Goal: Transaction & Acquisition: Purchase product/service

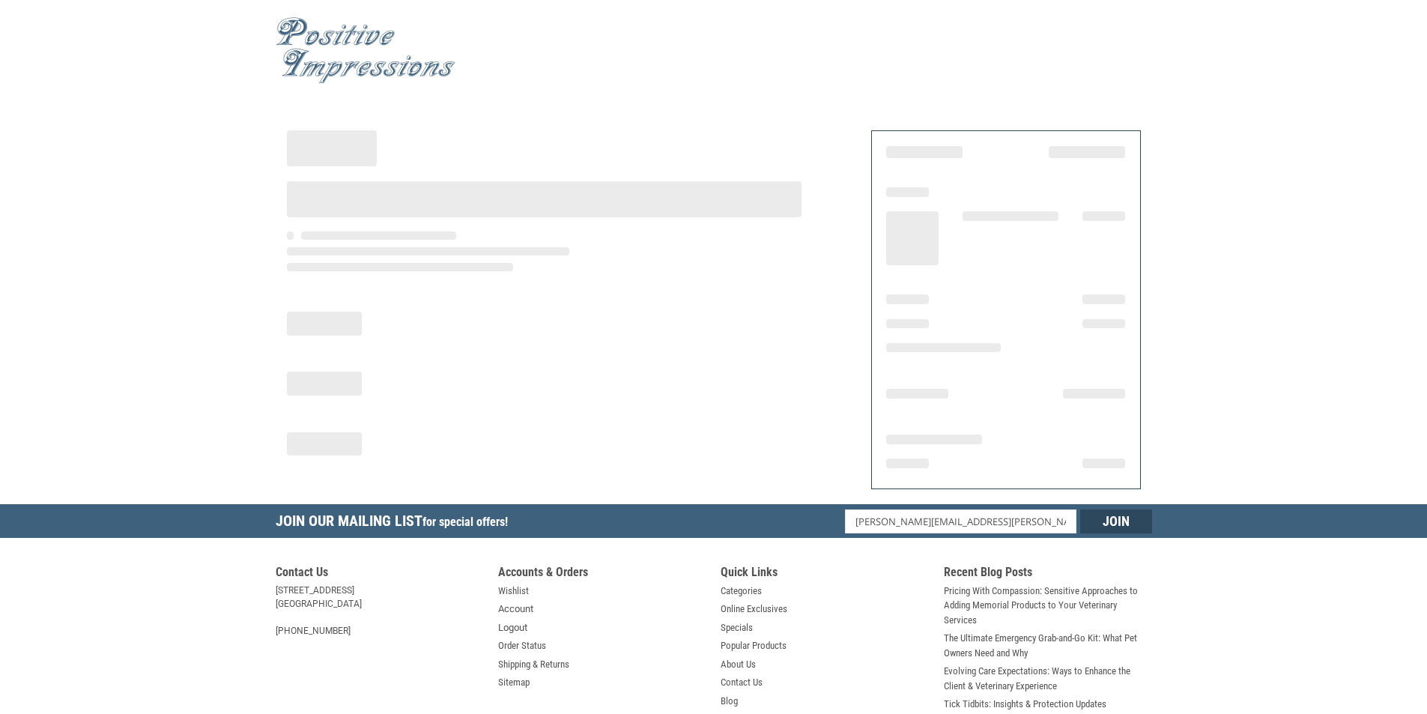
select select "MN"
select select "US"
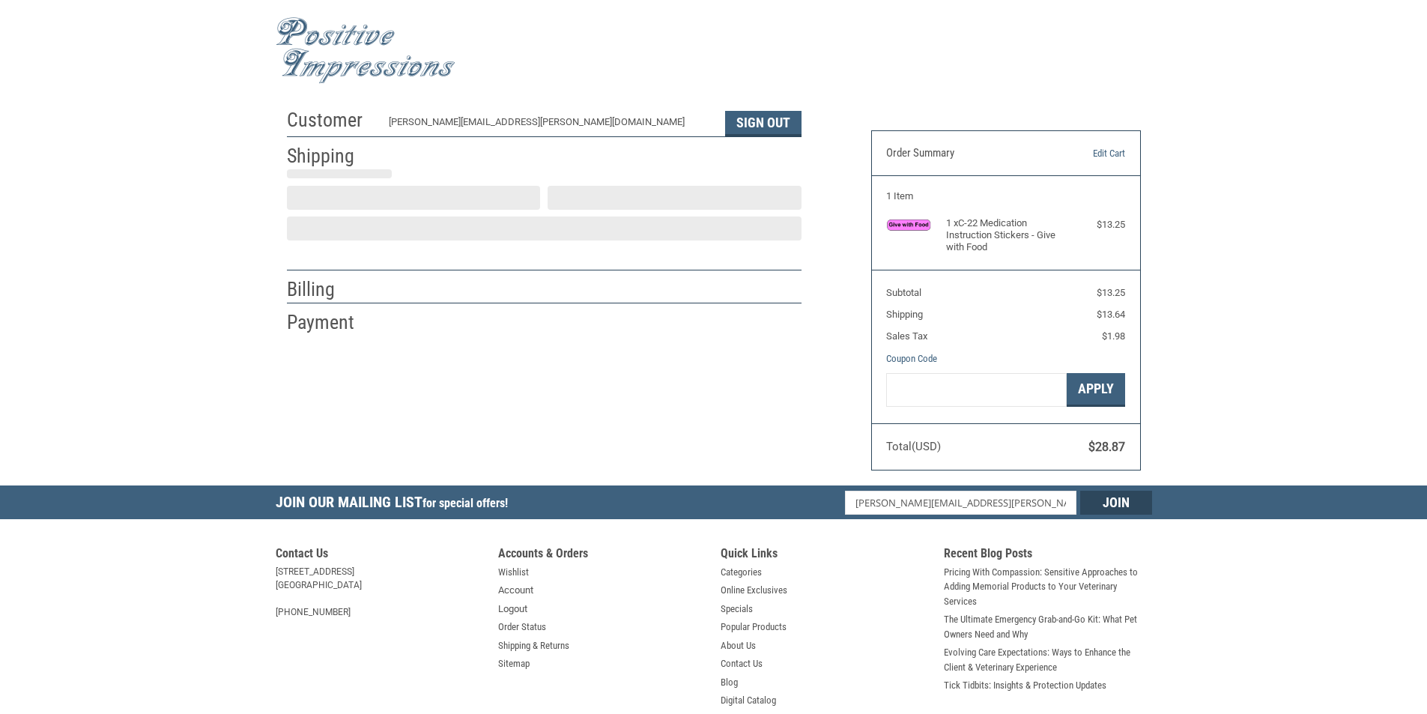
type input "Saint [PERSON_NAME]"
select select "MN"
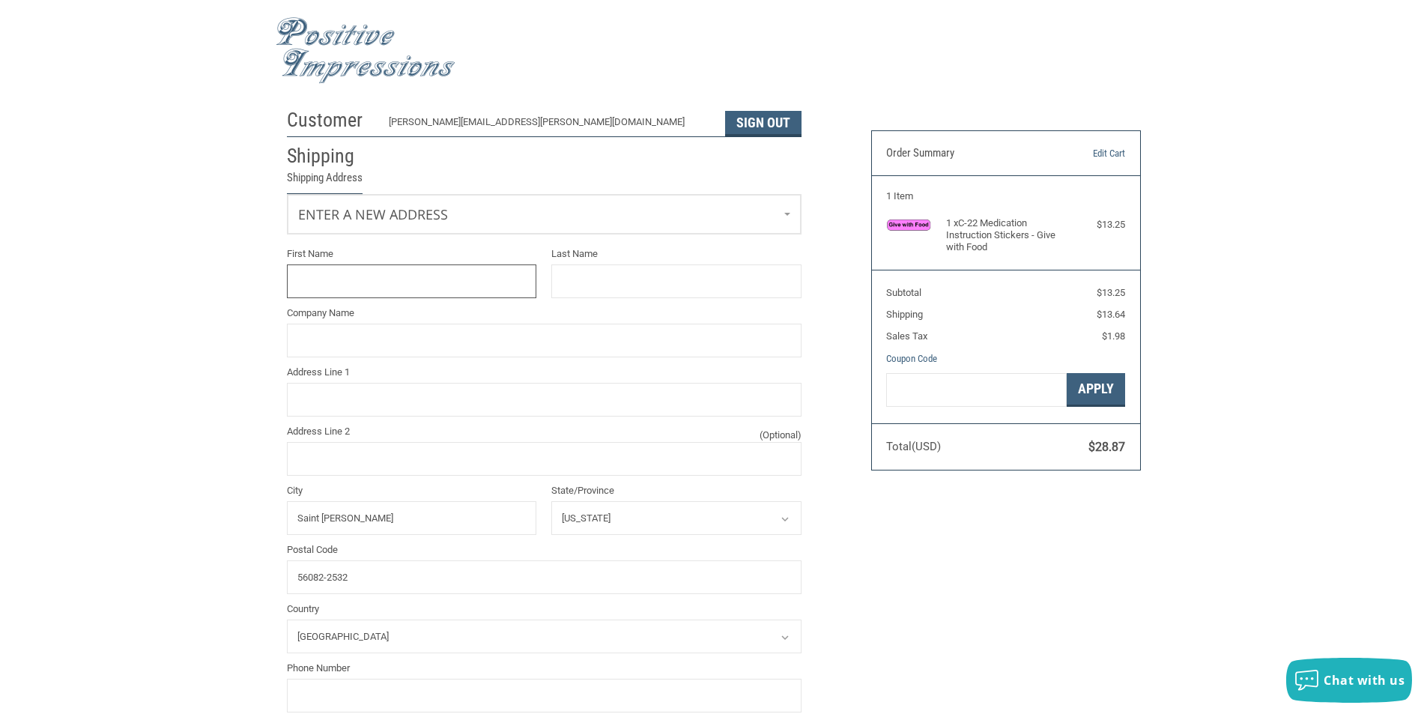
click at [334, 278] on input "First Name" at bounding box center [412, 281] width 250 height 34
type input "[PERSON_NAME]"
type input "Kind Veterinary Clinic"
type input "[STREET_ADDRESS]"
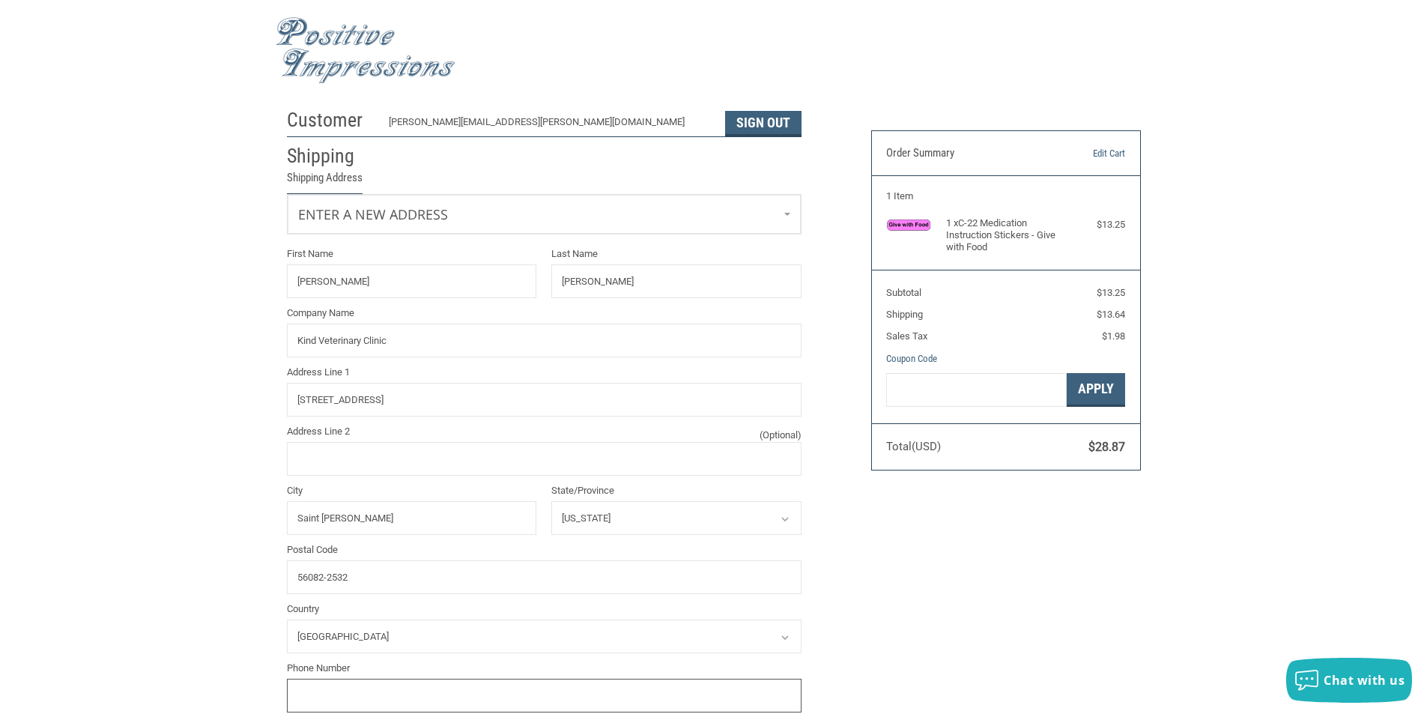
type input "5079314700"
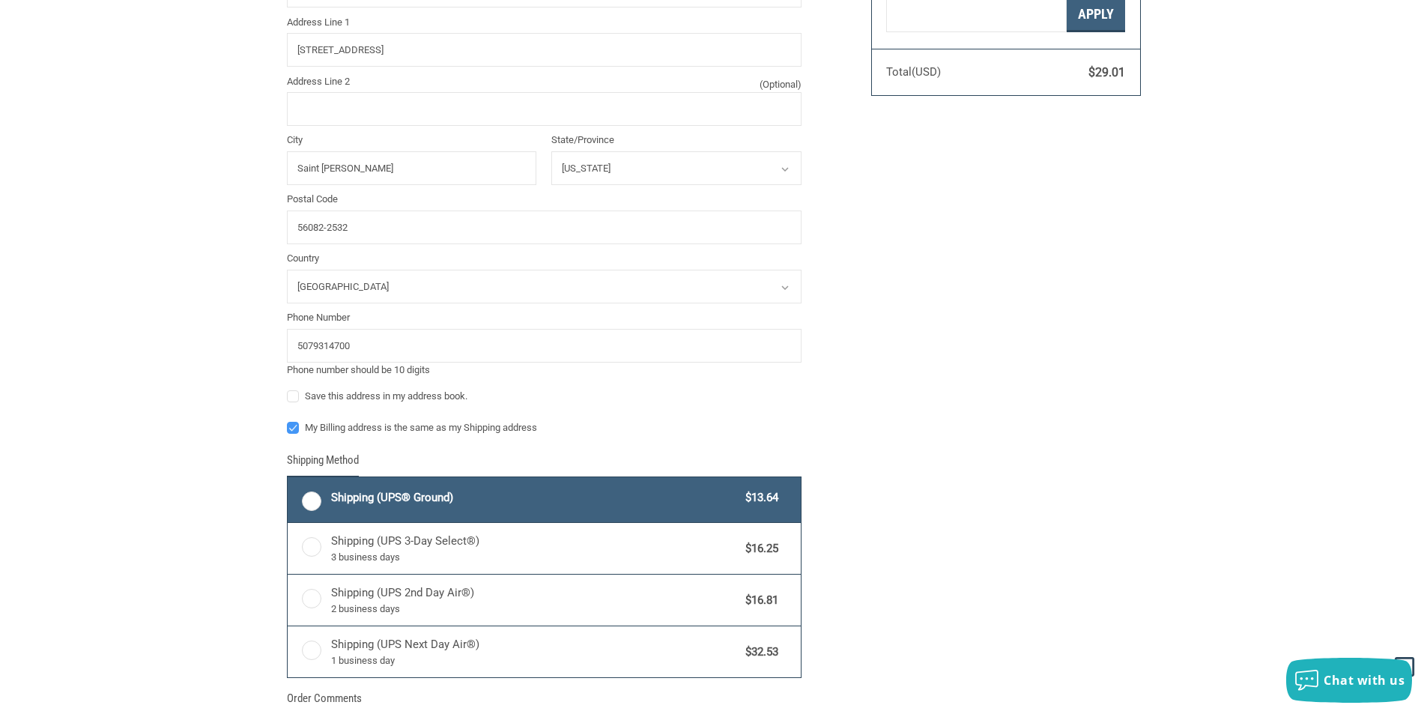
scroll to position [449, 0]
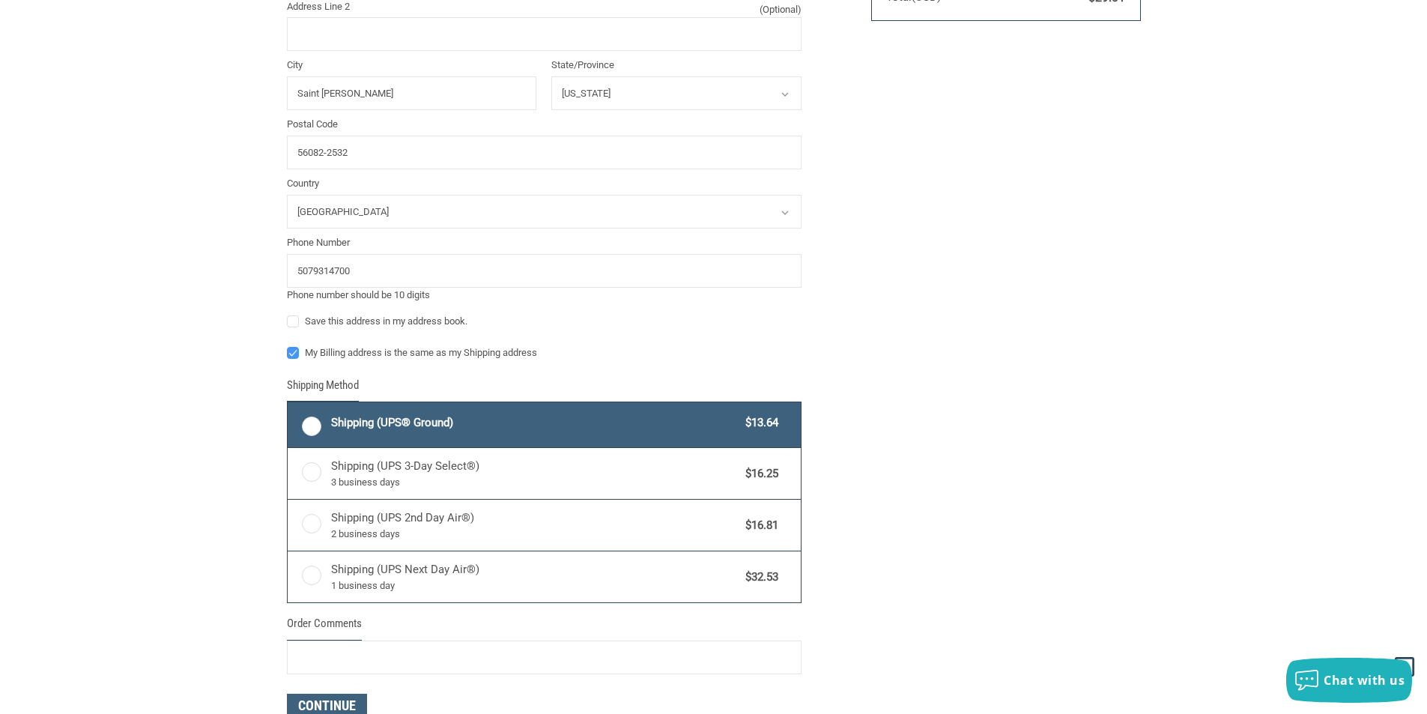
click at [294, 355] on label "My Billing address is the same as my Shipping address" at bounding box center [544, 353] width 515 height 12
click at [288, 346] on input "My Billing address is the same as my Shipping address" at bounding box center [287, 345] width 1 height 1
checkbox input "false"
drag, startPoint x: 311, startPoint y: 421, endPoint x: 338, endPoint y: 416, distance: 27.3
click at [312, 421] on label "Shipping (UPS® Ground) $13.64" at bounding box center [544, 424] width 513 height 45
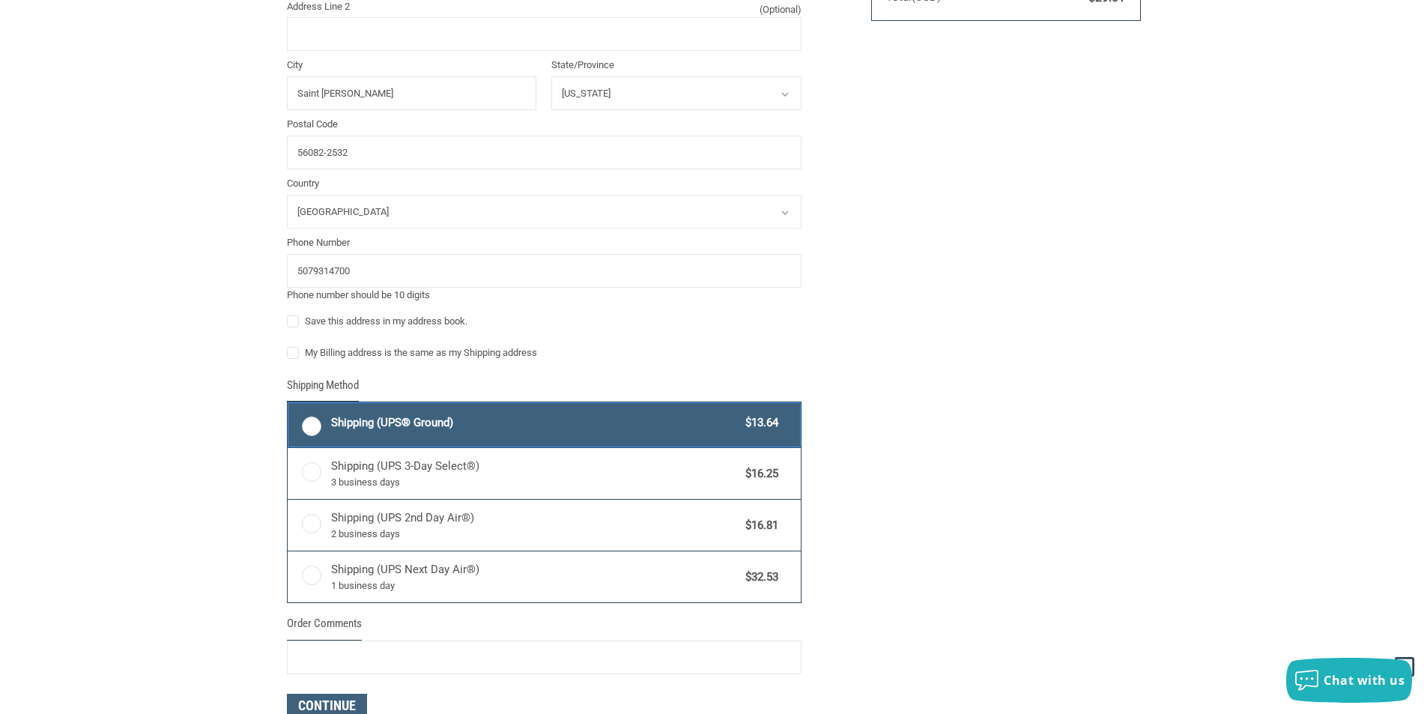
click at [288, 405] on input "Shipping (UPS® Ground) $13.64" at bounding box center [288, 404] width 1 height 1
radio input "true"
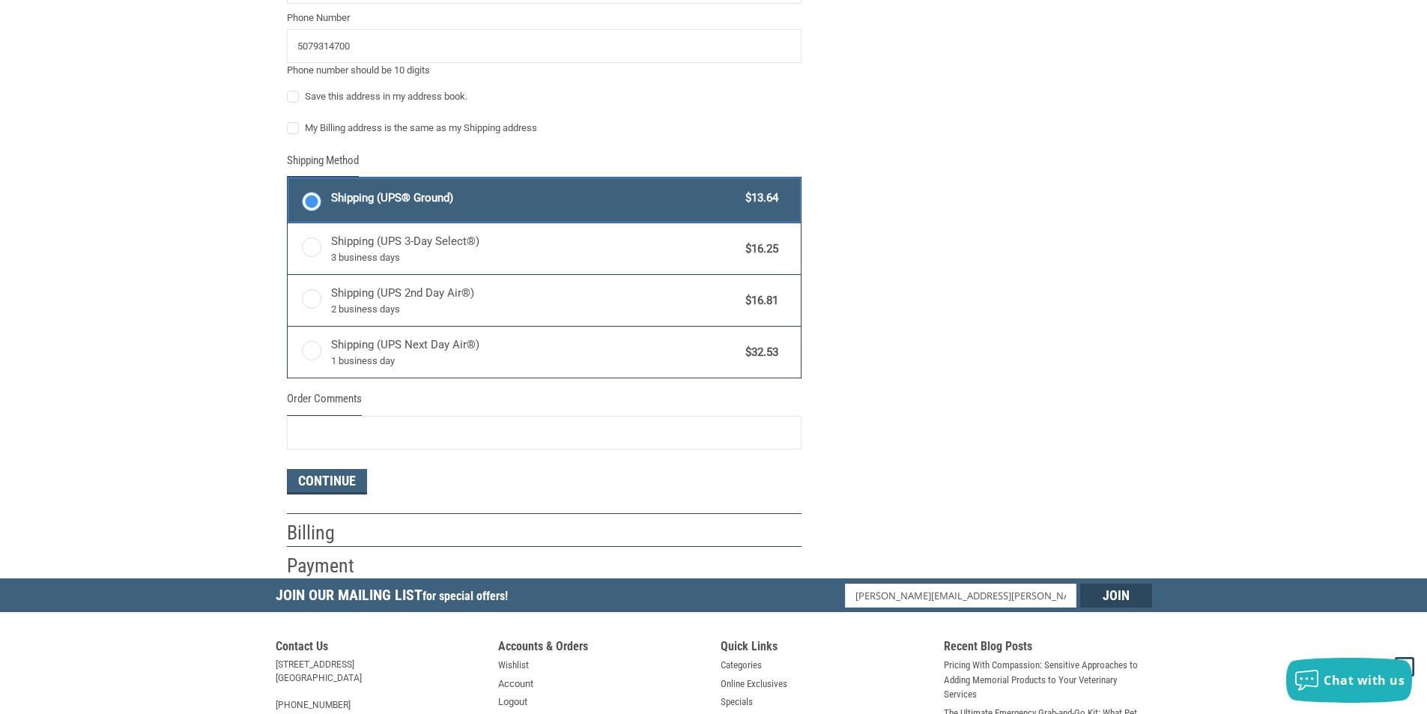
scroll to position [824, 0]
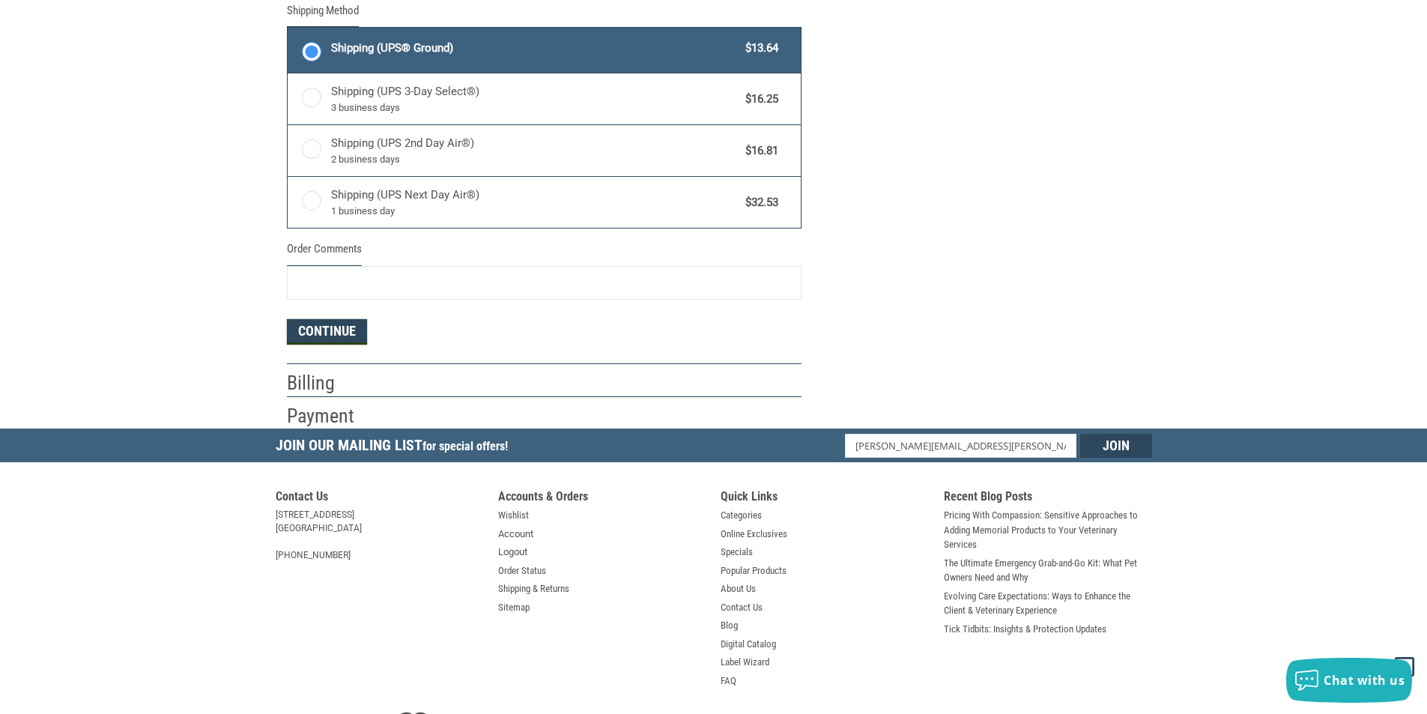
click at [323, 327] on button "Continue" at bounding box center [327, 331] width 80 height 25
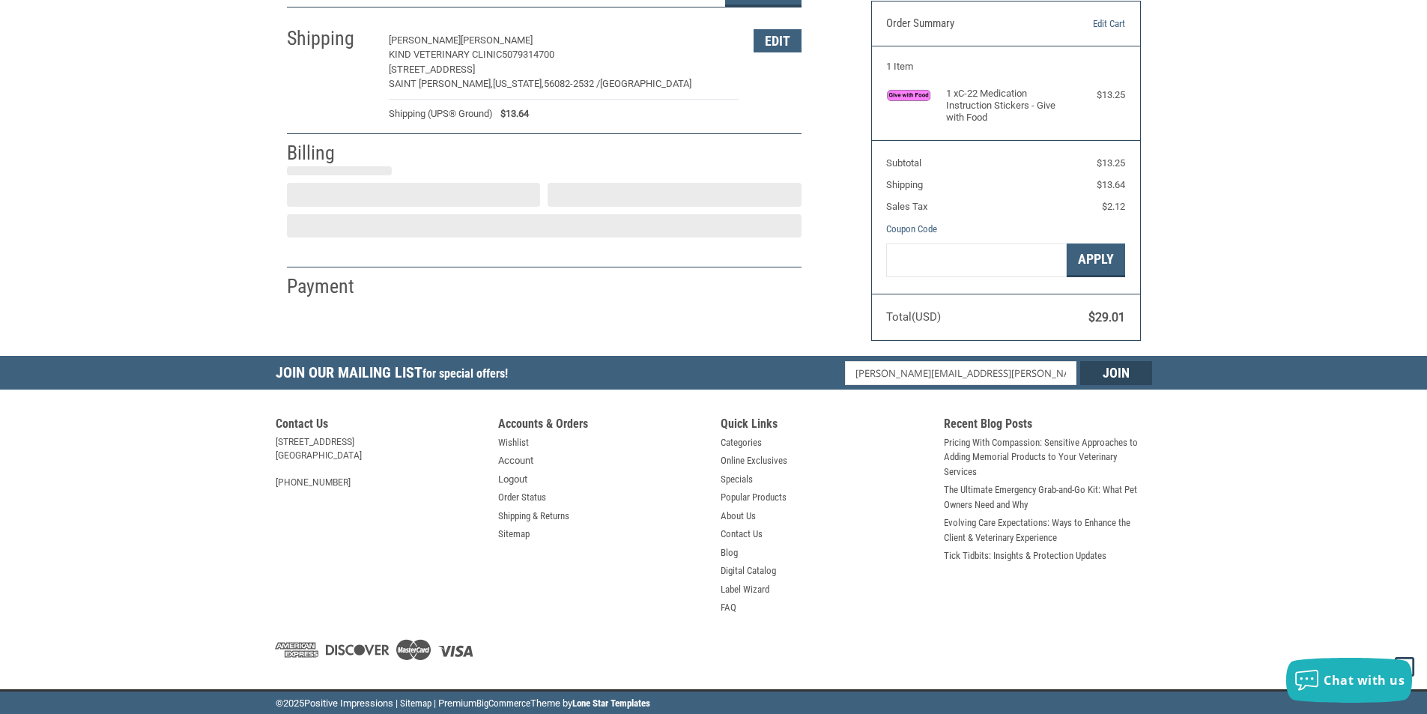
select select "MN"
select select "US"
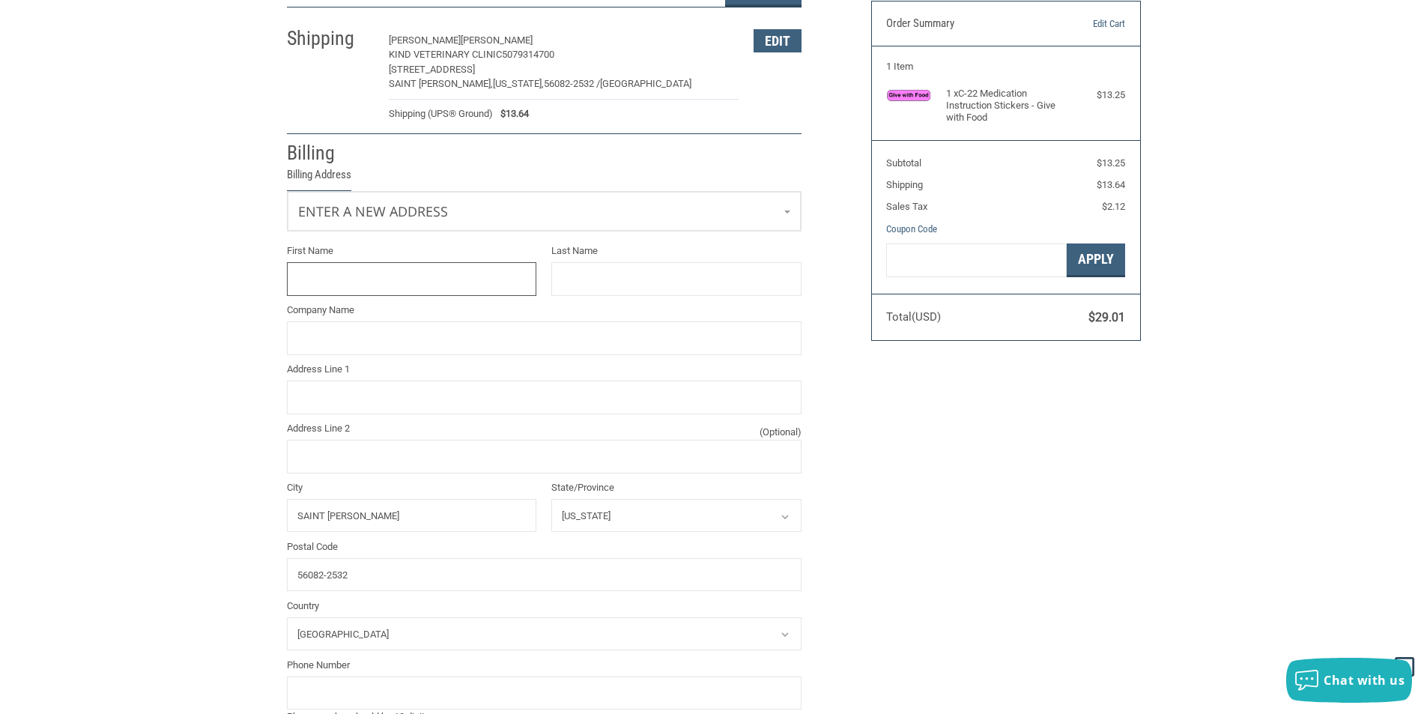
scroll to position [121, 0]
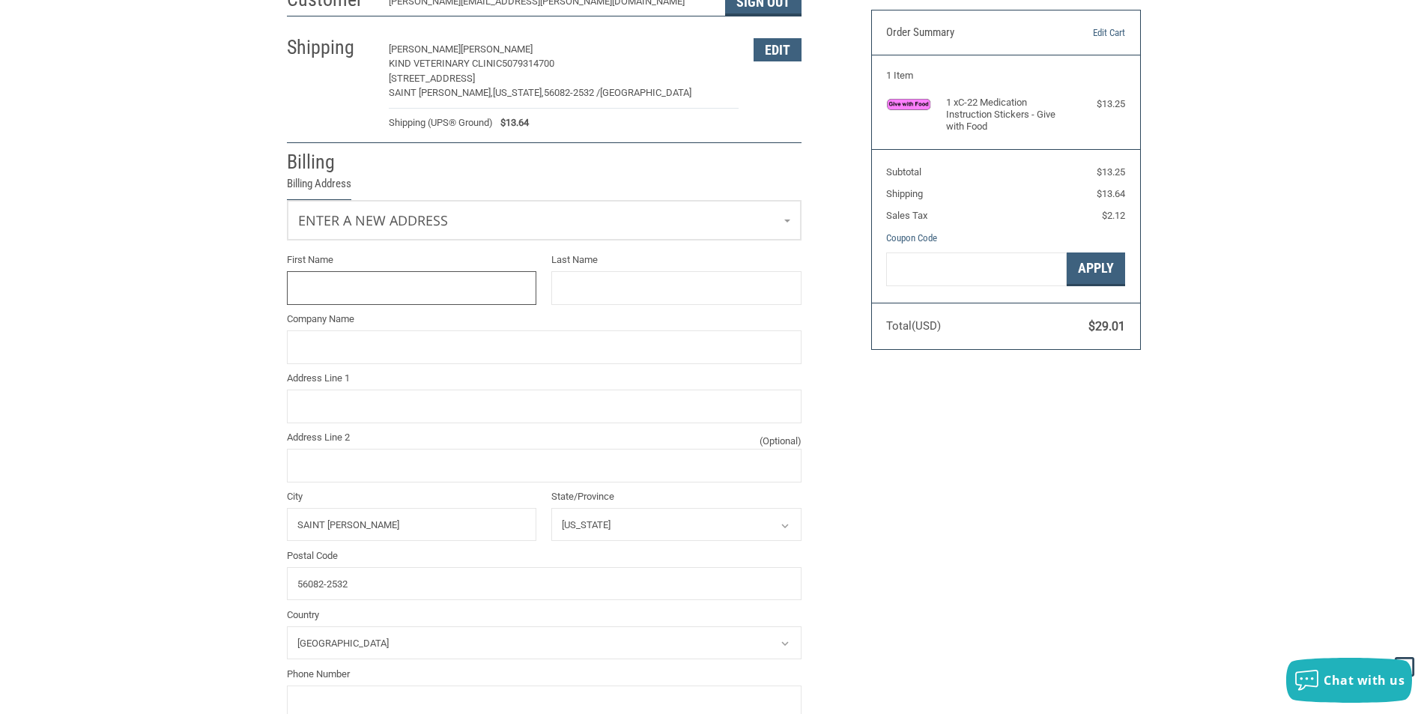
click at [399, 282] on input "First Name" at bounding box center [412, 288] width 250 height 34
type input "[PERSON_NAME]"
type input "NVA Hospitals"
type input "[STREET_ADDRESS]"
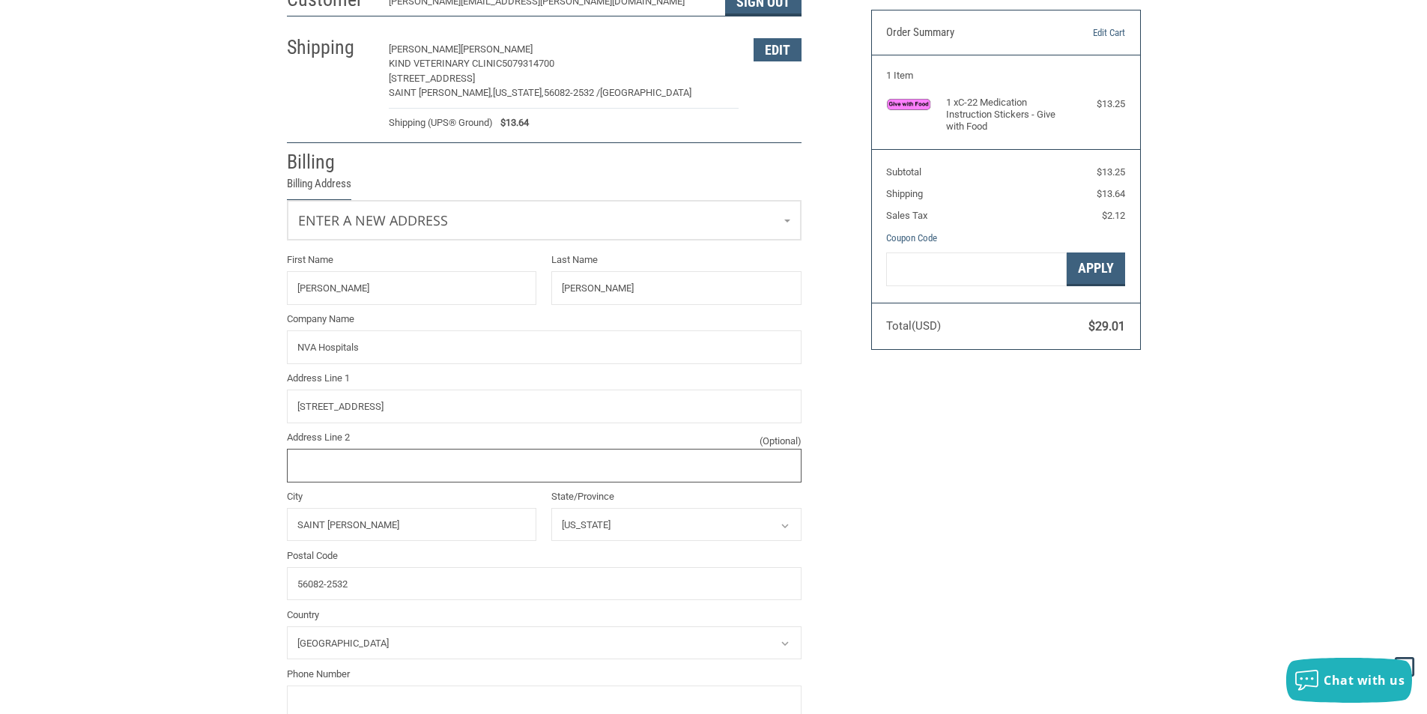
type input "Suite 100"
select select "CA"
type input "5079314700"
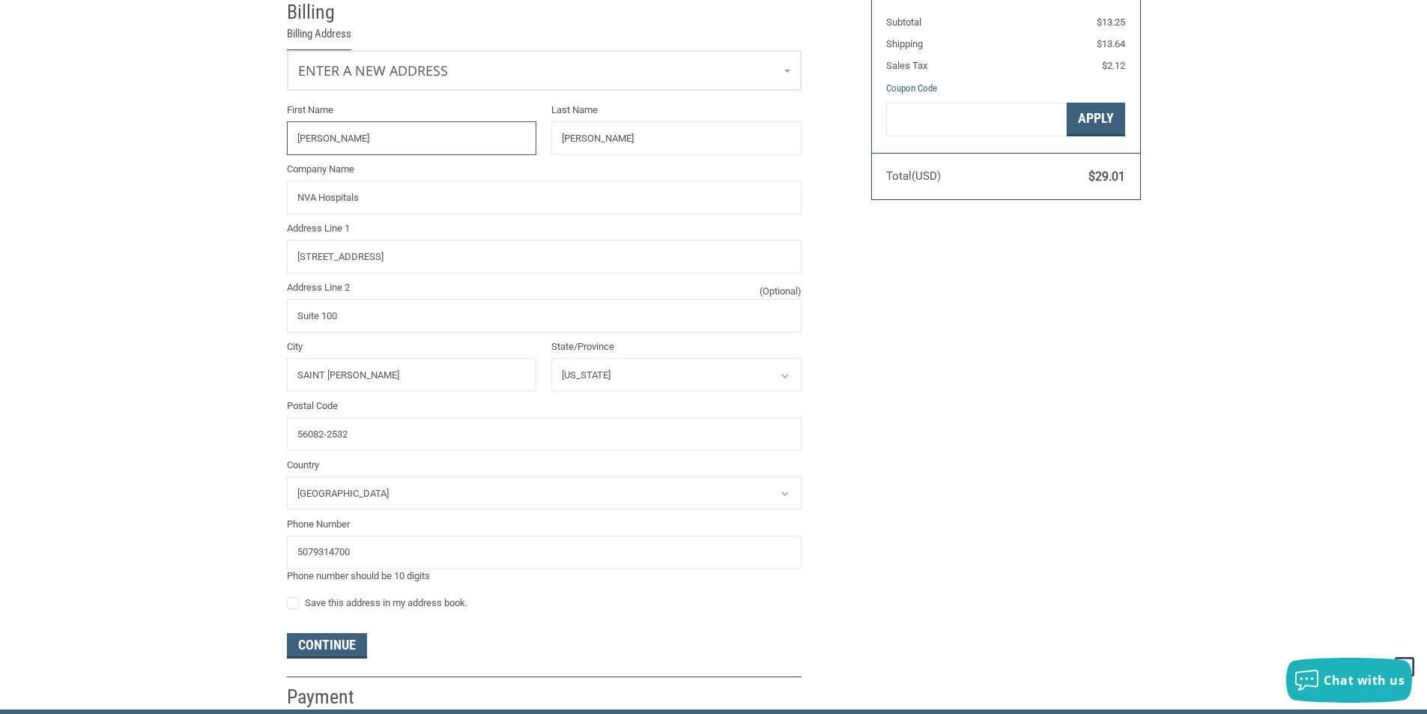
scroll to position [420, 0]
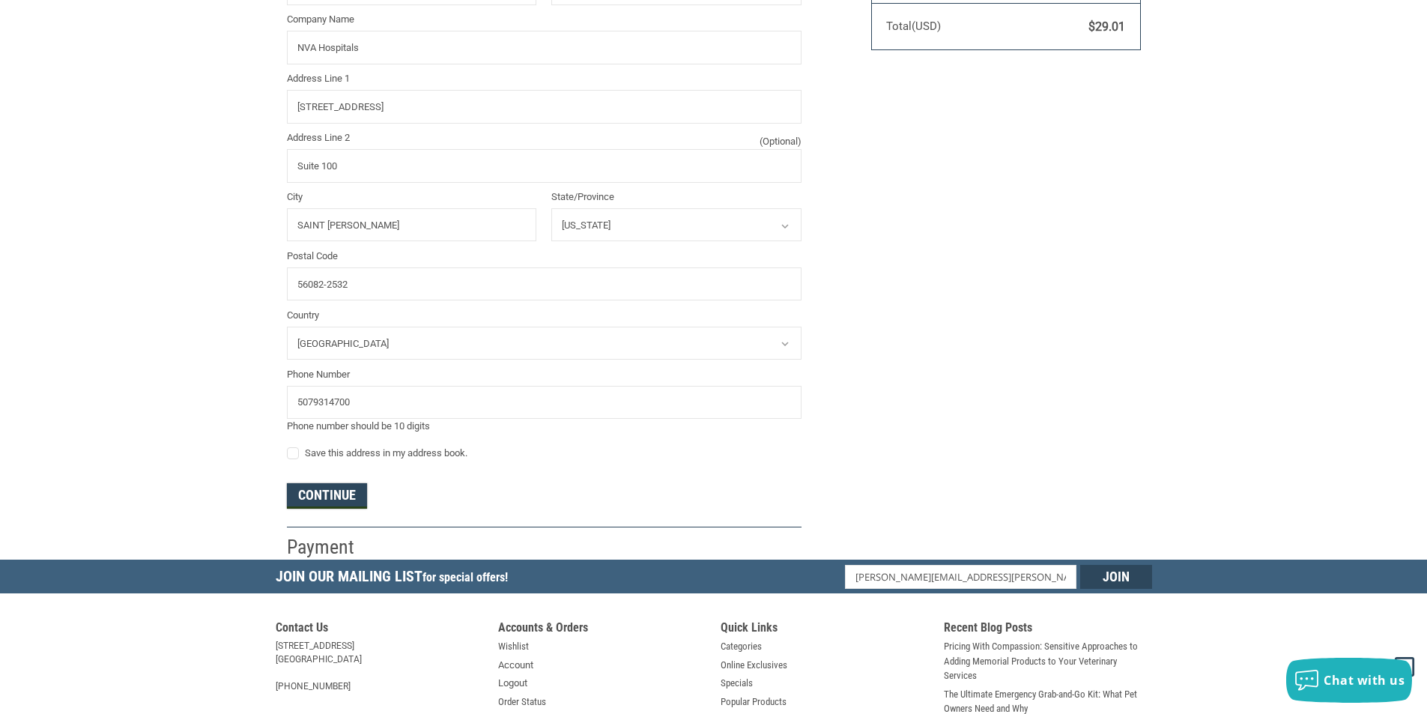
click at [318, 492] on button "Continue" at bounding box center [327, 495] width 80 height 25
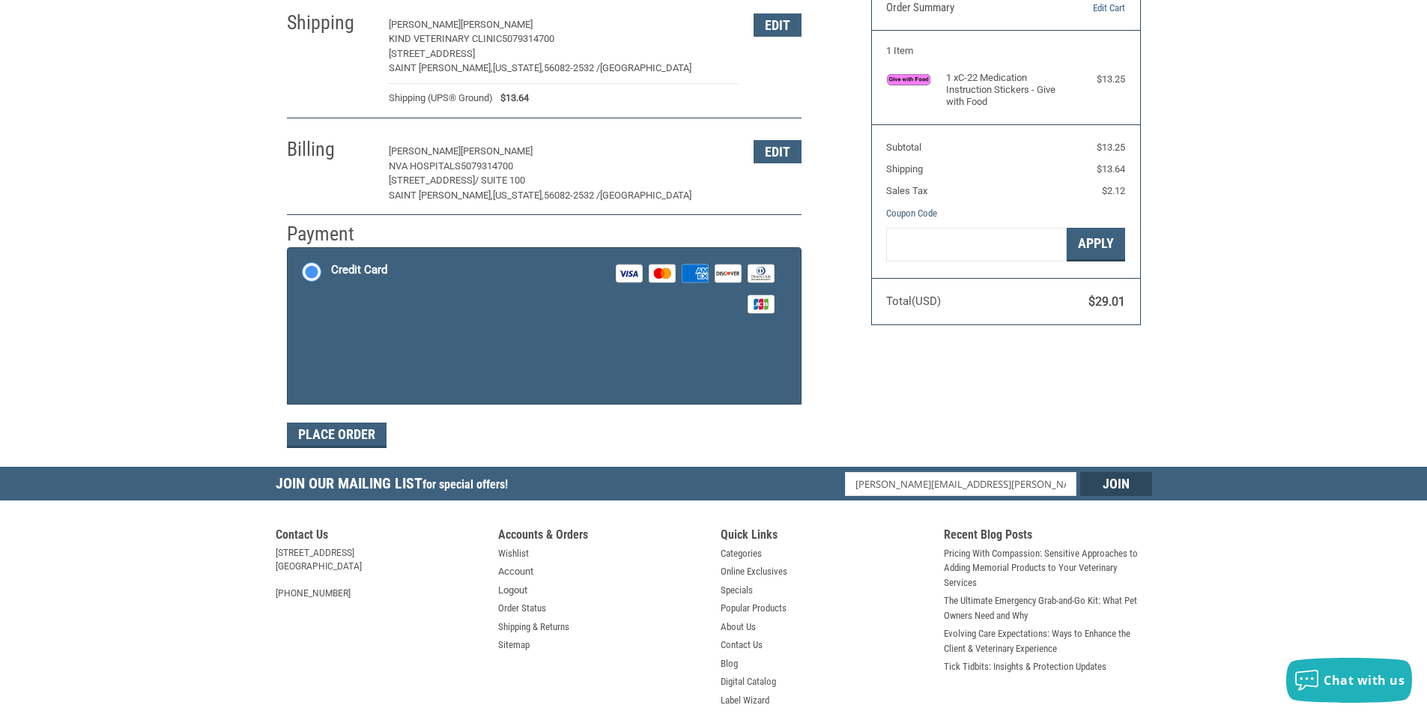
scroll to position [0, 0]
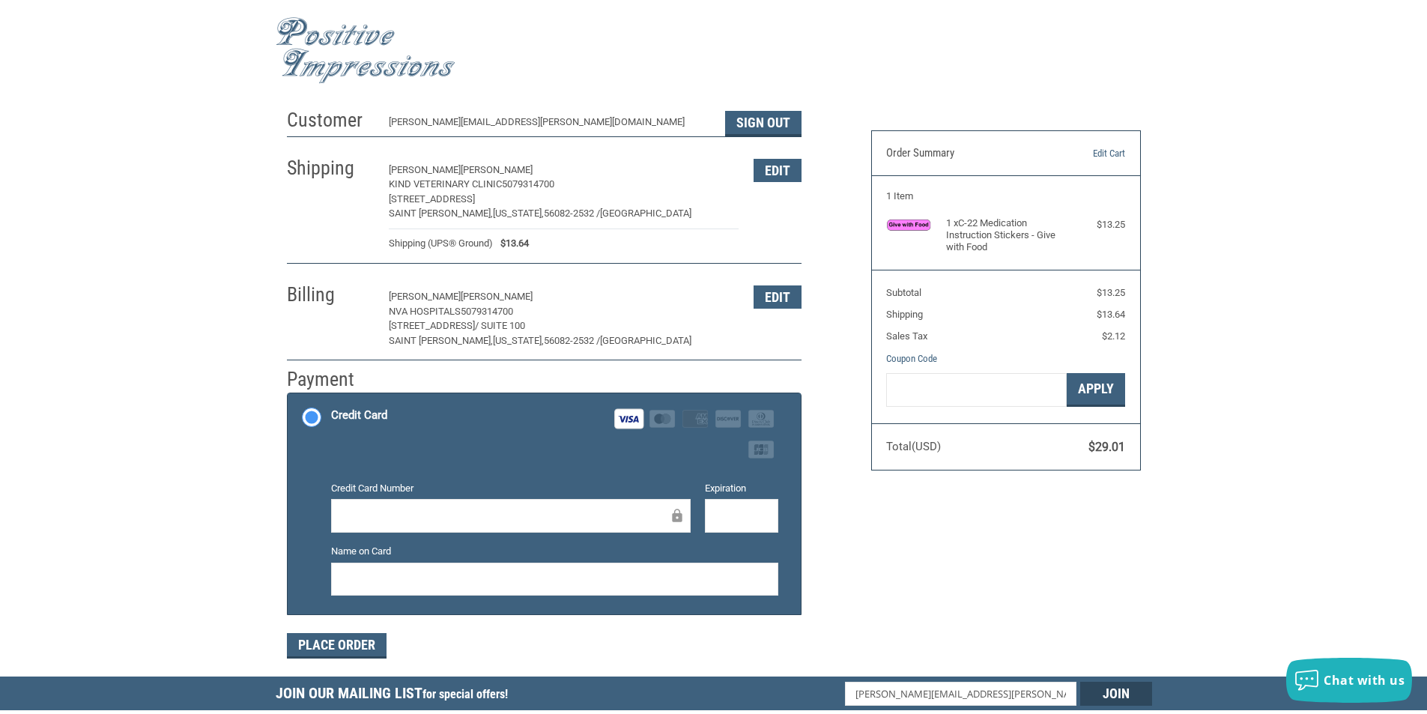
click at [1007, 617] on div "Customer [PERSON_NAME][EMAIL_ADDRESS][PERSON_NAME][DOMAIN_NAME] Sign Out Shippi…" at bounding box center [714, 388] width 876 height 575
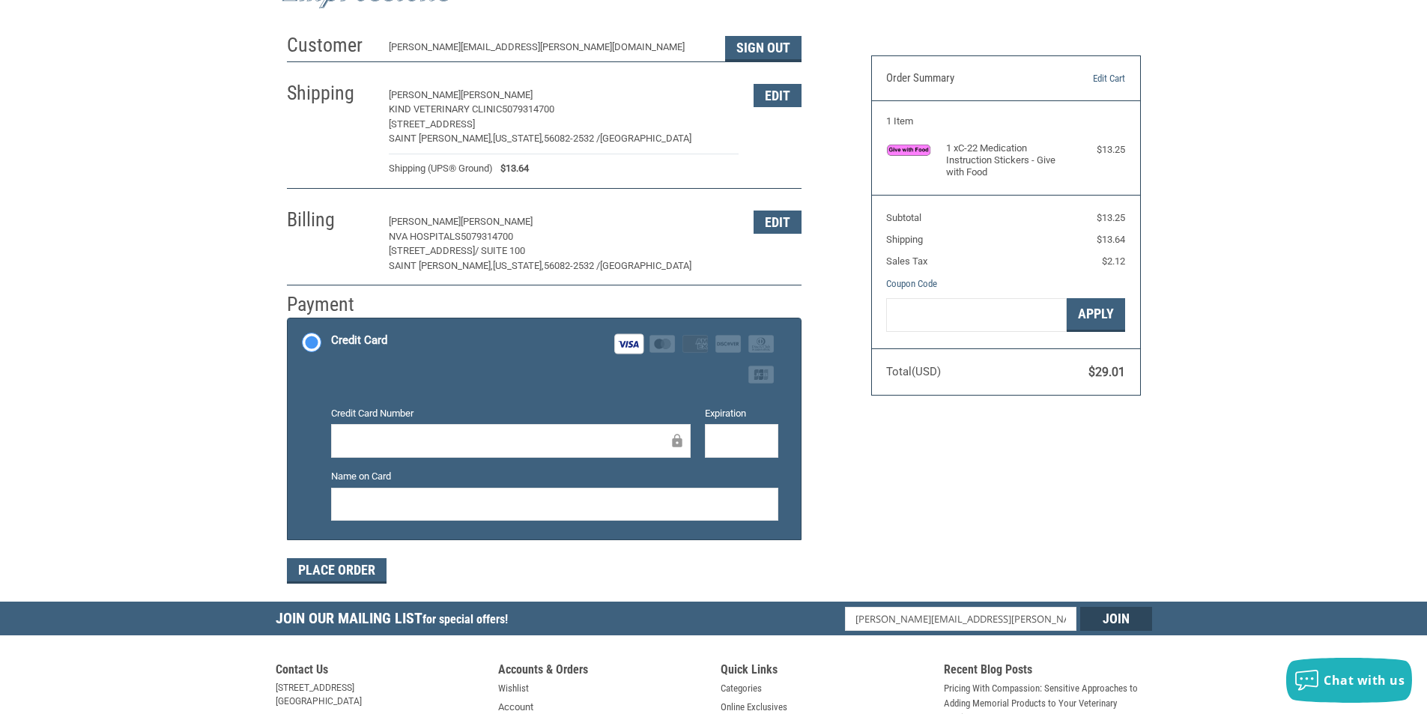
scroll to position [150, 0]
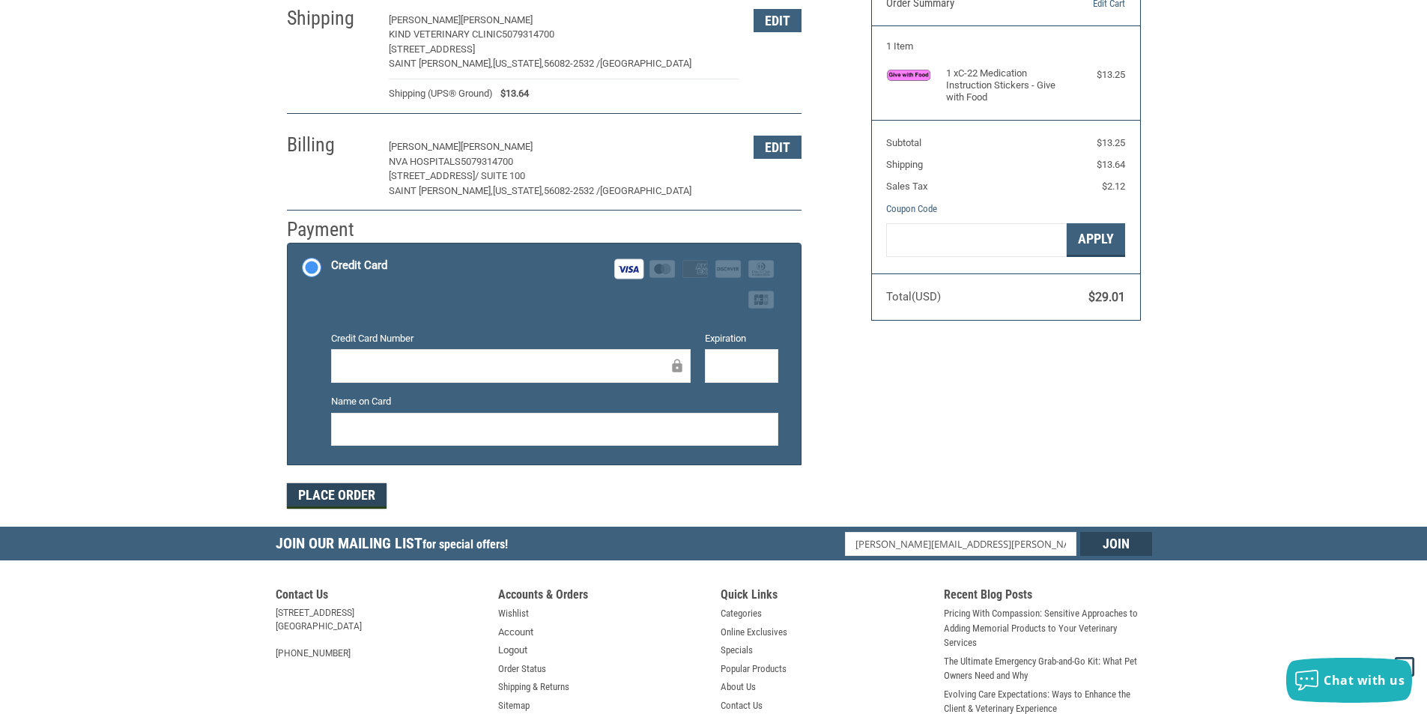
click at [363, 492] on button "Place Order" at bounding box center [337, 495] width 100 height 25
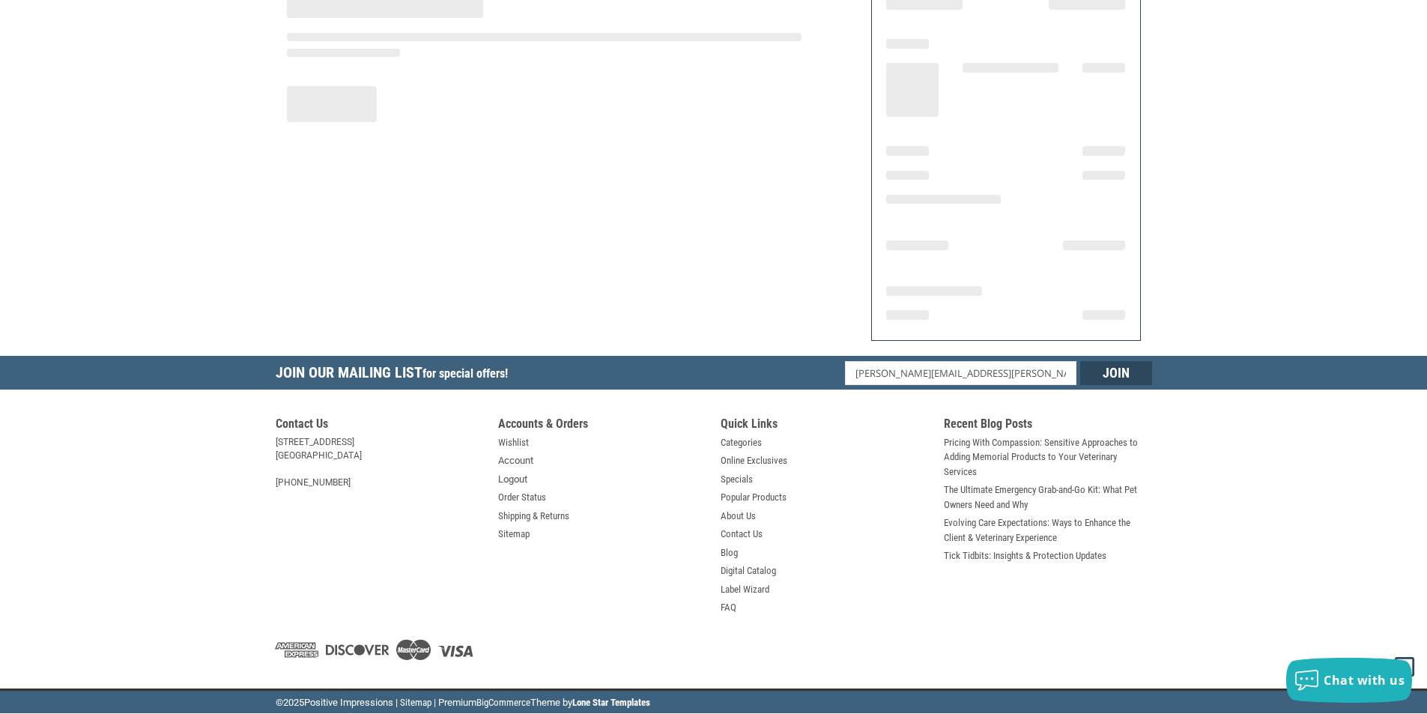
scroll to position [148, 0]
